Goal: Navigation & Orientation: Find specific page/section

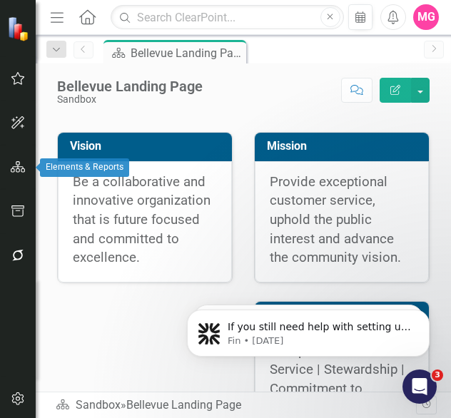
click at [17, 174] on button "button" at bounding box center [18, 168] width 32 height 30
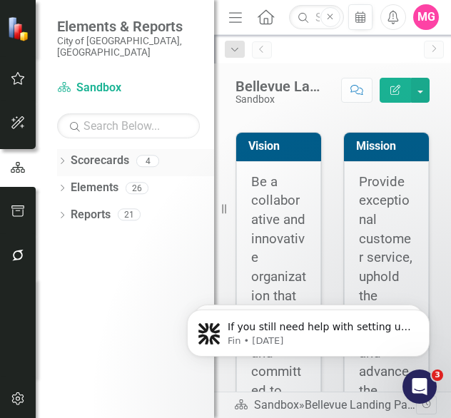
click at [59, 158] on icon "Dropdown" at bounding box center [62, 162] width 10 height 8
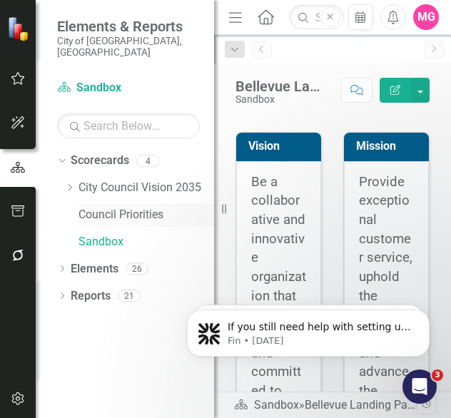
click at [128, 207] on link "Council Priorities" at bounding box center [147, 215] width 136 height 16
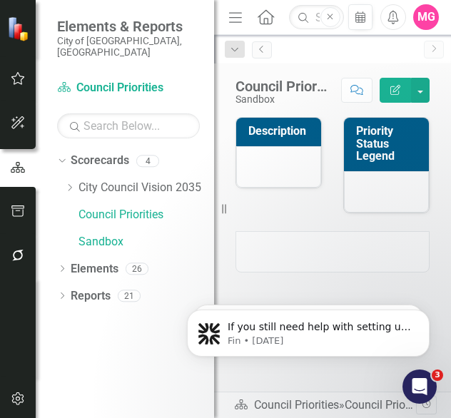
click at [286, 200] on div "Description Priority Status Legend" at bounding box center [333, 156] width 216 height 114
click at [327, 238] on div at bounding box center [333, 251] width 194 height 41
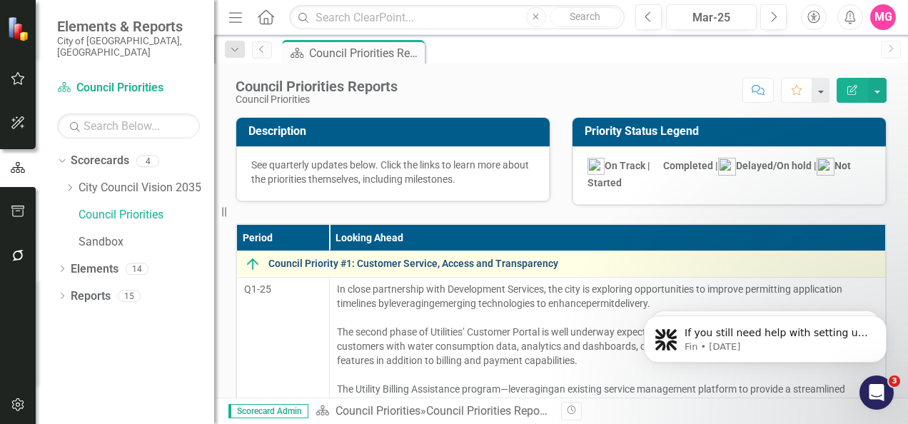
click at [450, 263] on link "Council Priority #1: Customer Service, Access and Transparency" at bounding box center [573, 263] width 610 height 11
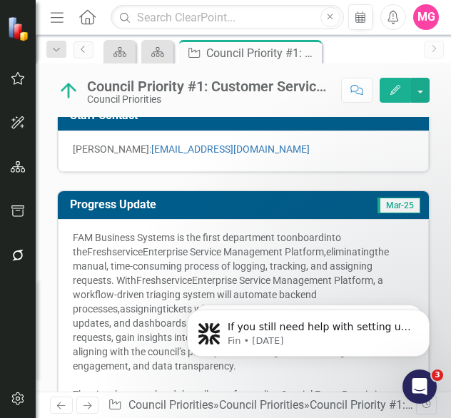
scroll to position [251, 0]
